Goal: Task Accomplishment & Management: Complete application form

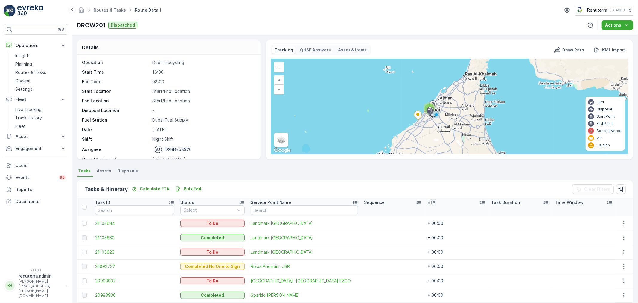
scroll to position [82, 0]
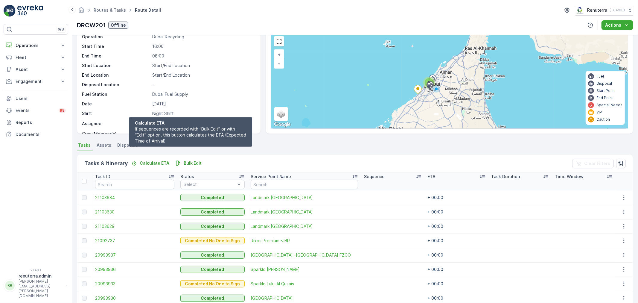
scroll to position [15, 0]
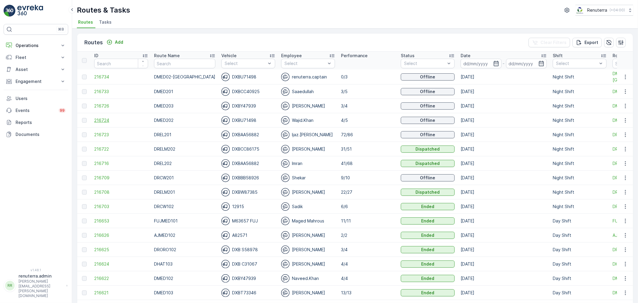
click at [102, 121] on span "216724" at bounding box center [121, 120] width 54 height 6
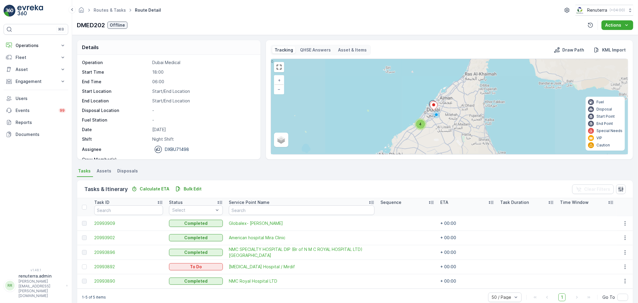
scroll to position [10, 0]
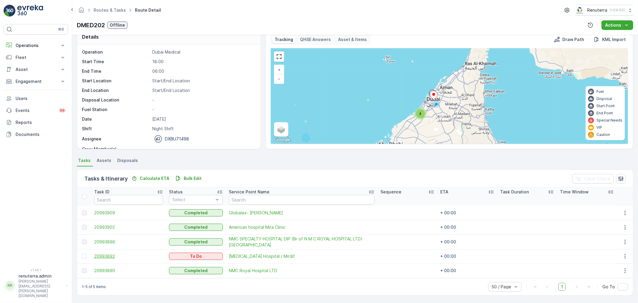
click at [113, 256] on span "20993892" at bounding box center [128, 256] width 69 height 6
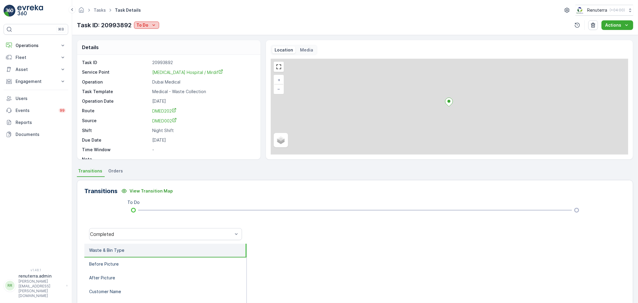
click at [153, 26] on icon "To Do" at bounding box center [154, 25] width 6 height 6
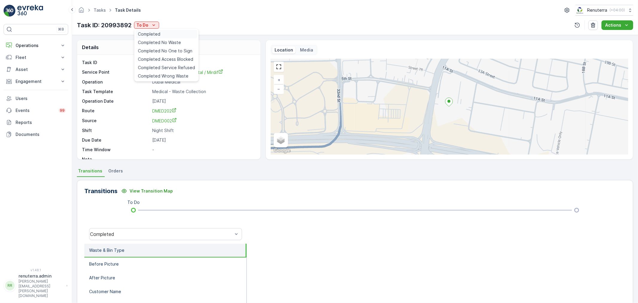
click at [154, 32] on span "Completed" at bounding box center [149, 34] width 22 height 6
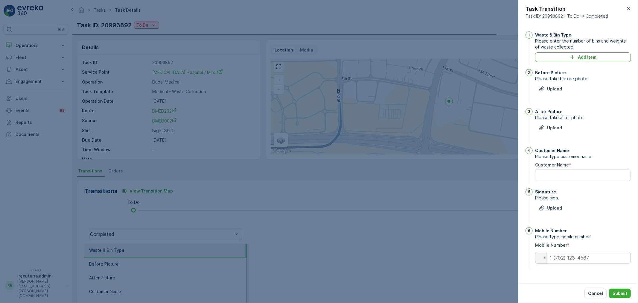
click at [555, 55] on div "Add Item" at bounding box center [582, 57] width 89 height 6
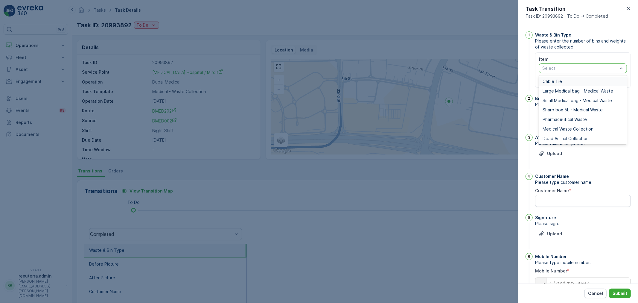
click at [554, 66] on div at bounding box center [579, 68] width 77 height 5
click at [552, 127] on span "Medical Waste Collection" at bounding box center [567, 128] width 51 height 5
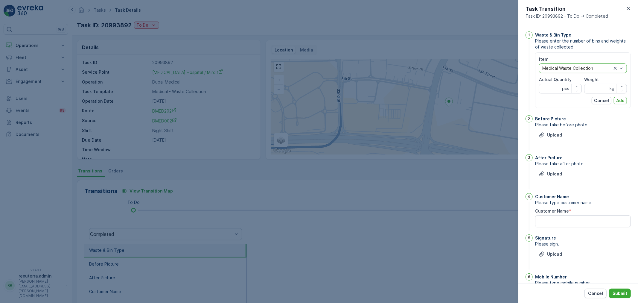
click at [549, 128] on div "Before Picture Please take before photo. Upload" at bounding box center [583, 133] width 96 height 36
click at [549, 132] on button "Upload" at bounding box center [550, 135] width 30 height 10
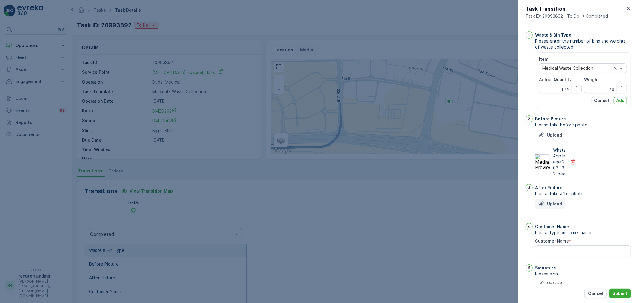
click at [548, 206] on button "Upload" at bounding box center [550, 204] width 30 height 10
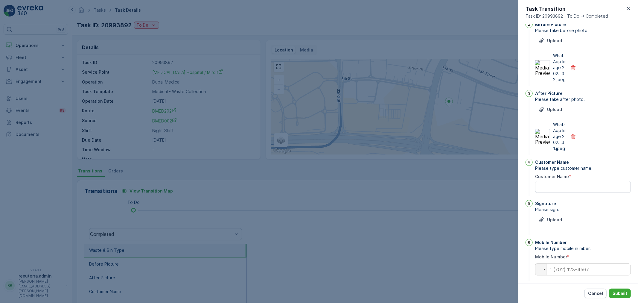
scroll to position [100, 0]
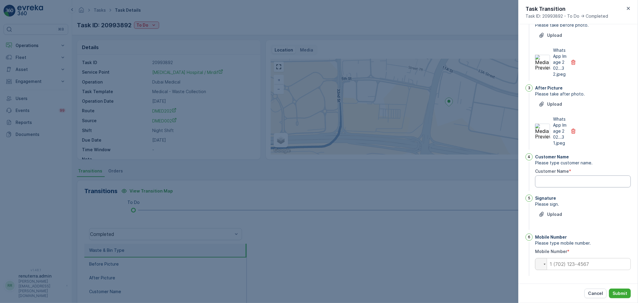
click at [582, 187] on Name "Customer Name" at bounding box center [583, 181] width 96 height 12
type Name "Aman"
click at [586, 260] on input "tel" at bounding box center [583, 263] width 96 height 12
type input "0586457277"
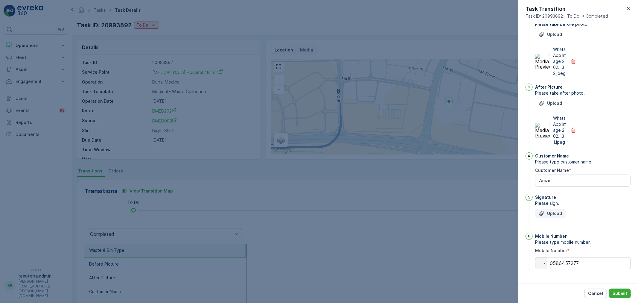
click at [560, 217] on button "Upload" at bounding box center [550, 213] width 30 height 10
click at [549, 213] on p "Upload" at bounding box center [554, 213] width 15 height 6
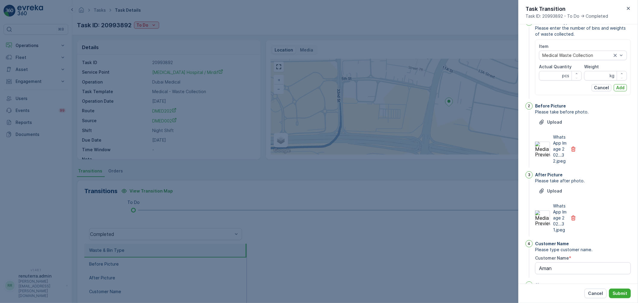
scroll to position [0, 0]
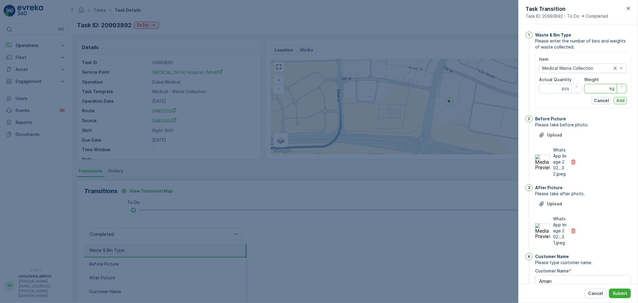
click at [596, 88] on input "Weight" at bounding box center [605, 89] width 43 height 10
type input "385"
click at [550, 86] on Quantity "Actual Quantity" at bounding box center [560, 89] width 43 height 10
type Quantity "96"
click at [620, 98] on p "Add" at bounding box center [620, 100] width 8 height 6
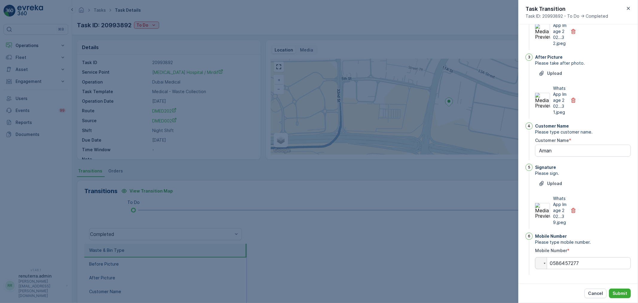
scroll to position [135, 0]
click at [623, 294] on p "Submit" at bounding box center [619, 293] width 15 height 6
